Goal: Contribute content: Contribute content

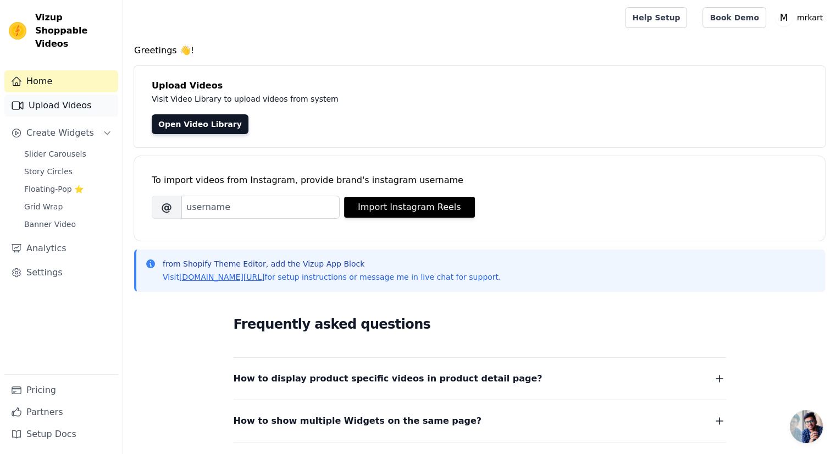
click at [52, 95] on link "Upload Videos" at bounding box center [61, 106] width 114 height 22
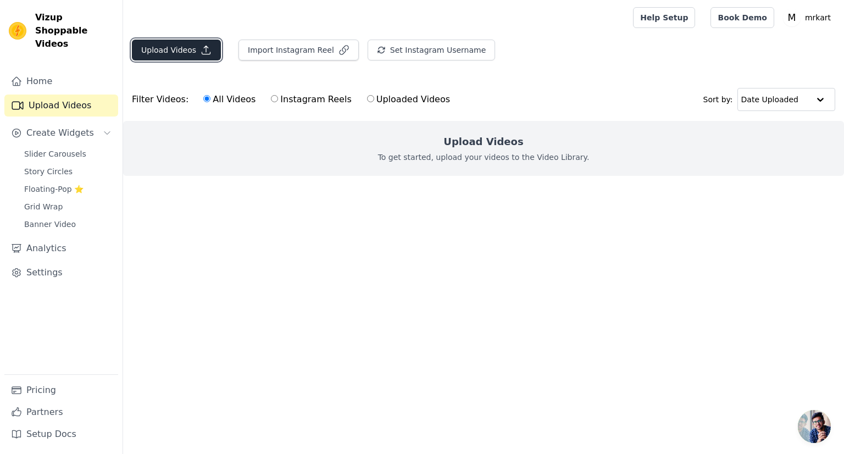
click at [156, 51] on button "Upload Videos" at bounding box center [176, 50] width 89 height 21
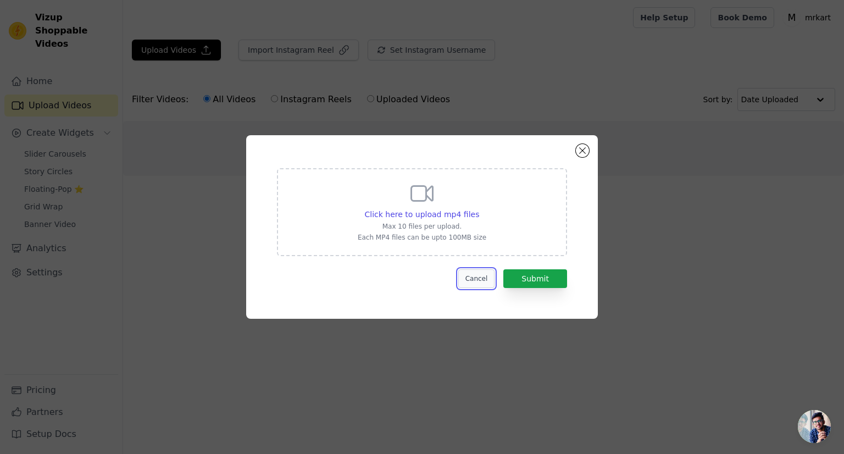
click at [473, 273] on button "Cancel" at bounding box center [476, 278] width 37 height 19
